Goal: Task Accomplishment & Management: Use online tool/utility

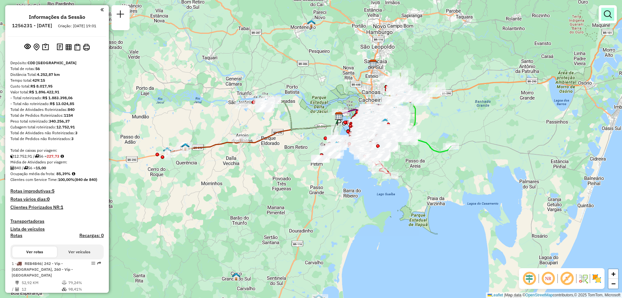
click at [609, 18] on em at bounding box center [608, 14] width 8 height 8
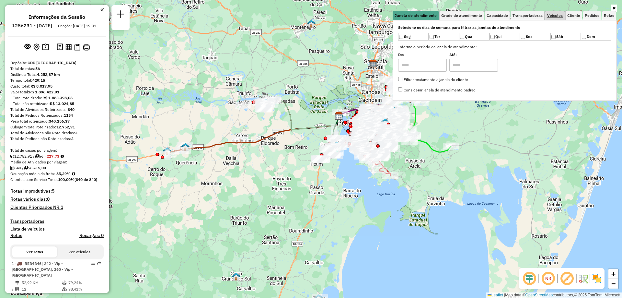
click at [556, 16] on span "Veículos" at bounding box center [555, 16] width 16 height 4
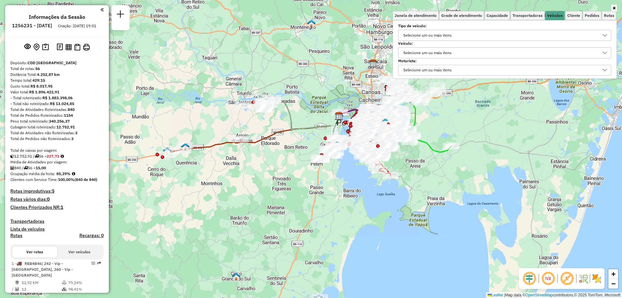
click at [431, 52] on div "Selecione um ou mais itens" at bounding box center [427, 53] width 53 height 10
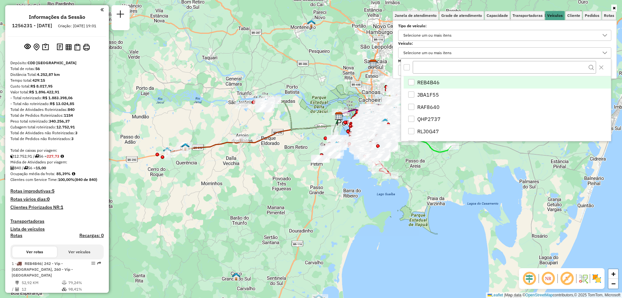
scroll to position [4, 22]
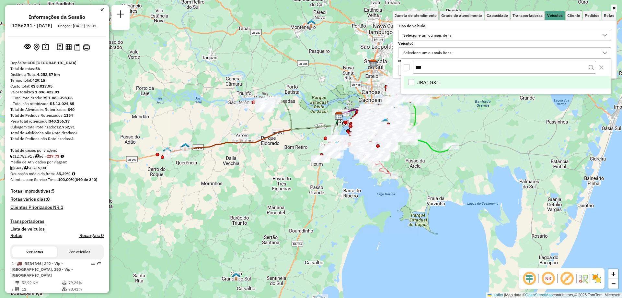
type input "***"
click at [412, 79] on div "JBA1G31" at bounding box center [411, 82] width 6 height 6
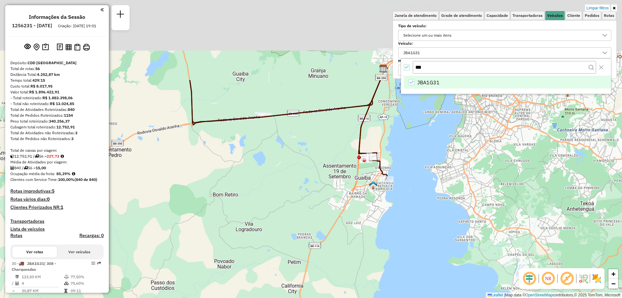
drag, startPoint x: 301, startPoint y: 84, endPoint x: 332, endPoint y: 198, distance: 117.8
click at [332, 198] on div "Limpar filtros Janela de atendimento Grade de atendimento Capacidade Transporta…" at bounding box center [311, 149] width 622 height 298
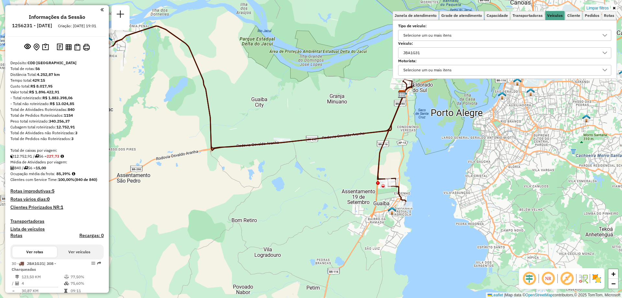
drag, startPoint x: 271, startPoint y: 162, endPoint x: 284, endPoint y: 184, distance: 25.4
click at [284, 184] on div "Limpar filtros Janela de atendimento Grade de atendimento Capacidade Transporta…" at bounding box center [311, 149] width 622 height 298
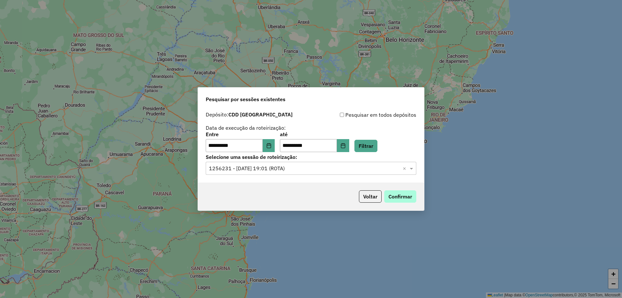
click at [402, 197] on button "Confirmar" at bounding box center [400, 196] width 32 height 12
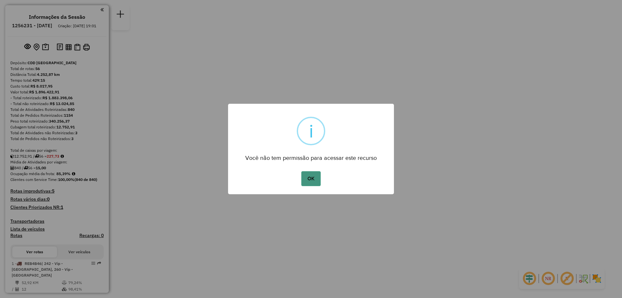
click at [321, 179] on div "OK No Cancel" at bounding box center [311, 178] width 166 height 18
click at [318, 177] on button "OK" at bounding box center [310, 178] width 19 height 15
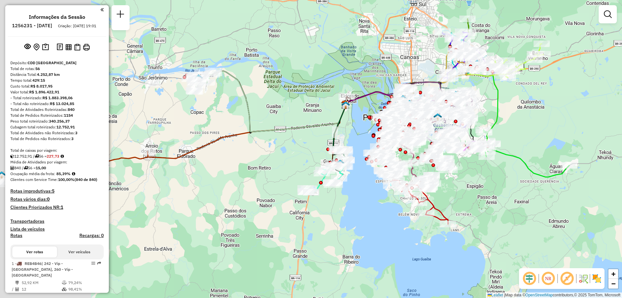
drag, startPoint x: 381, startPoint y: 198, endPoint x: 472, endPoint y: 179, distance: 93.3
click at [472, 179] on div "Janela de atendimento Grade de atendimento Capacidade Transportadoras Veículos …" at bounding box center [311, 149] width 622 height 298
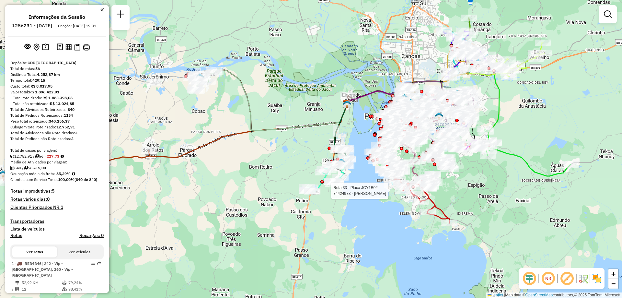
select select "**********"
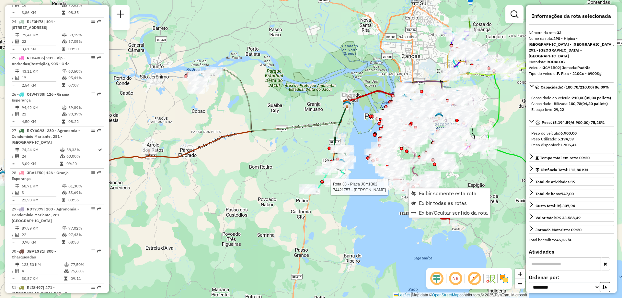
scroll to position [1461, 0]
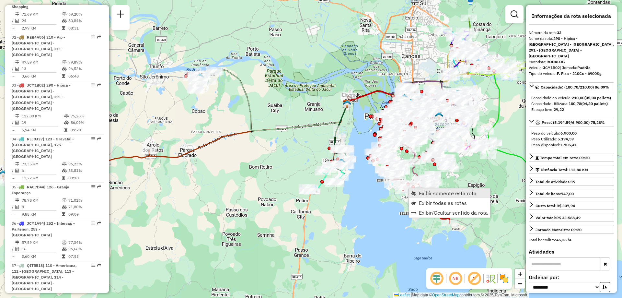
click at [431, 194] on span "Exibir somente esta rota" at bounding box center [448, 192] width 58 height 5
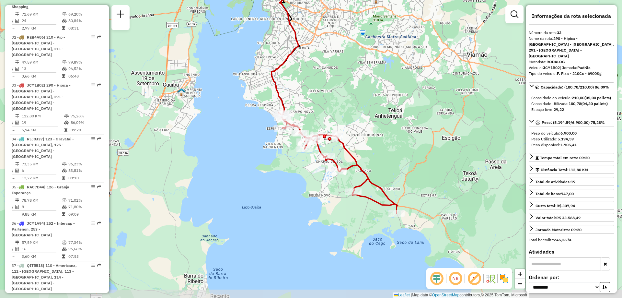
drag, startPoint x: 426, startPoint y: 222, endPoint x: 410, endPoint y: 155, distance: 69.7
click at [410, 155] on div "Janela de atendimento Grade de atendimento Capacidade Transportadoras Veículos …" at bounding box center [311, 149] width 622 height 298
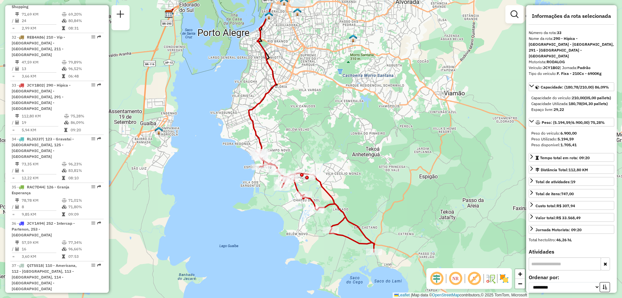
drag, startPoint x: 429, startPoint y: 78, endPoint x: 405, endPoint y: 121, distance: 49.3
click at [405, 122] on div "Janela de atendimento Grade de atendimento Capacidade Transportadoras Veículos …" at bounding box center [311, 149] width 622 height 298
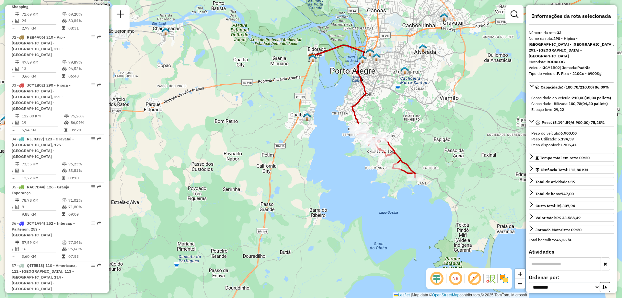
drag, startPoint x: 396, startPoint y: 107, endPoint x: 422, endPoint y: 104, distance: 25.4
click at [422, 104] on div "Janela de atendimento Grade de atendimento Capacidade Transportadoras Veículos …" at bounding box center [311, 149] width 622 height 298
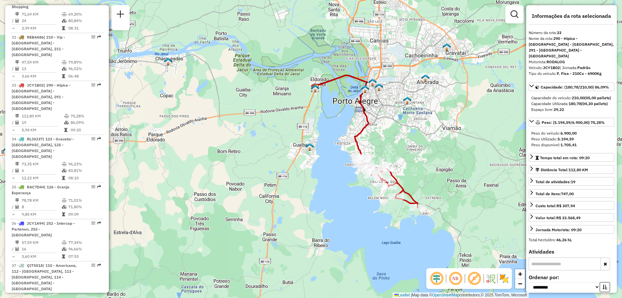
drag, startPoint x: 436, startPoint y: 91, endPoint x: 438, endPoint y: 121, distance: 30.2
click at [438, 121] on div "Janela de atendimento Grade de atendimento Capacidade Transportadoras Veículos …" at bounding box center [311, 149] width 622 height 298
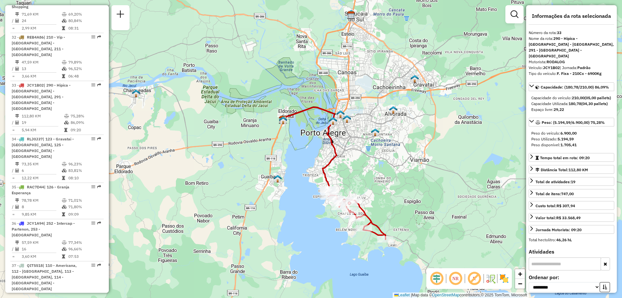
drag, startPoint x: 449, startPoint y: 85, endPoint x: 404, endPoint y: 118, distance: 55.7
click at [411, 119] on div "Janela de atendimento Grade de atendimento Capacidade Transportadoras Veículos …" at bounding box center [311, 149] width 622 height 298
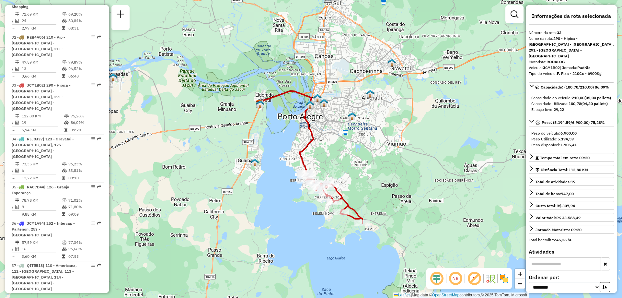
drag, startPoint x: 439, startPoint y: 220, endPoint x: 423, endPoint y: 193, distance: 31.1
click at [423, 193] on div "Janela de atendimento Grade de atendimento Capacidade Transportadoras Veículos …" at bounding box center [311, 149] width 622 height 298
